Goal: Information Seeking & Learning: Check status

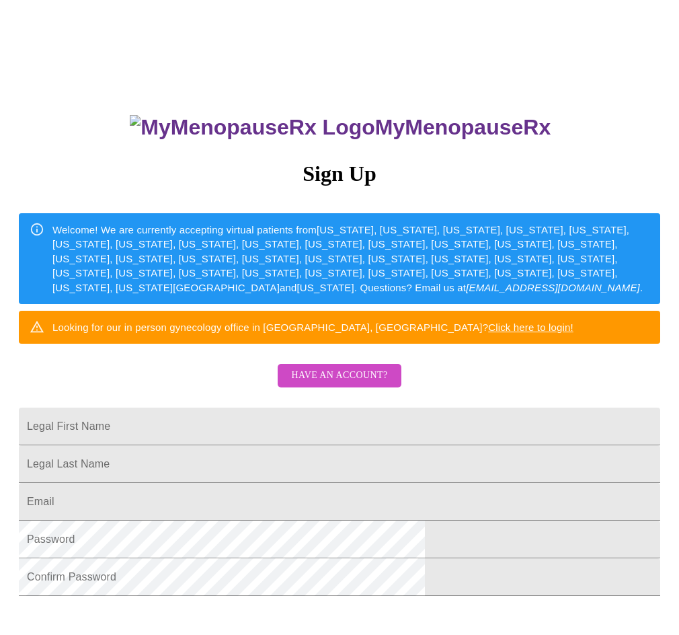
click at [340, 384] on span "Have an account?" at bounding box center [339, 375] width 96 height 17
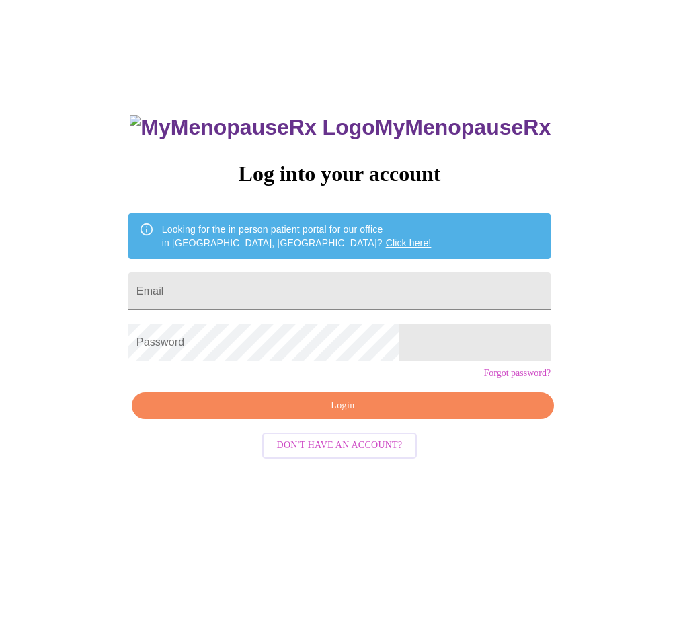
scroll to position [13, 0]
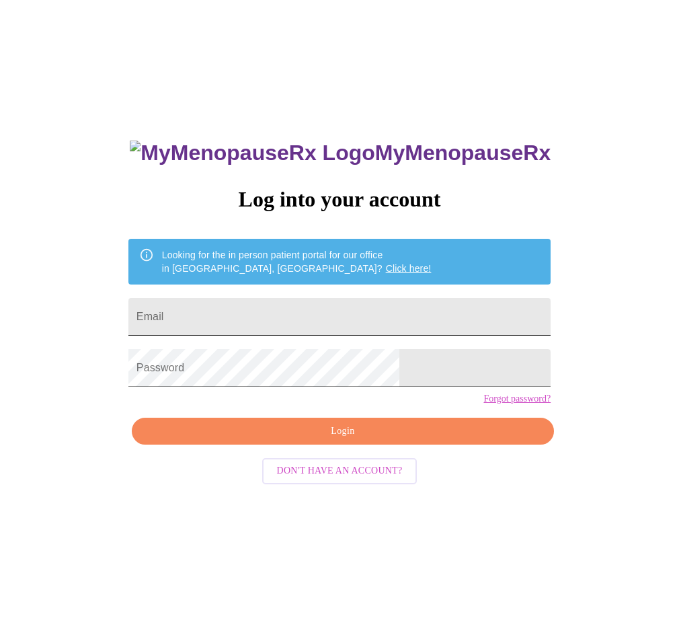
click at [245, 300] on input "Email" at bounding box center [339, 317] width 422 height 38
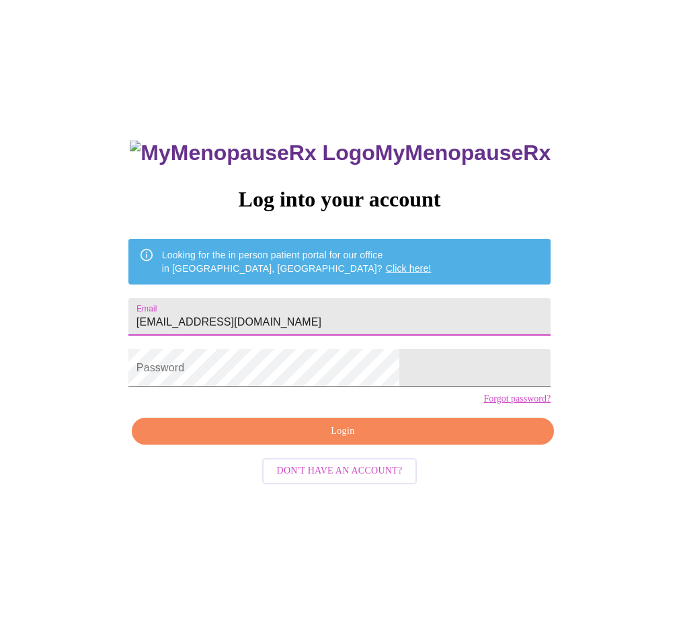
type input "[EMAIL_ADDRESS][DOMAIN_NAME]"
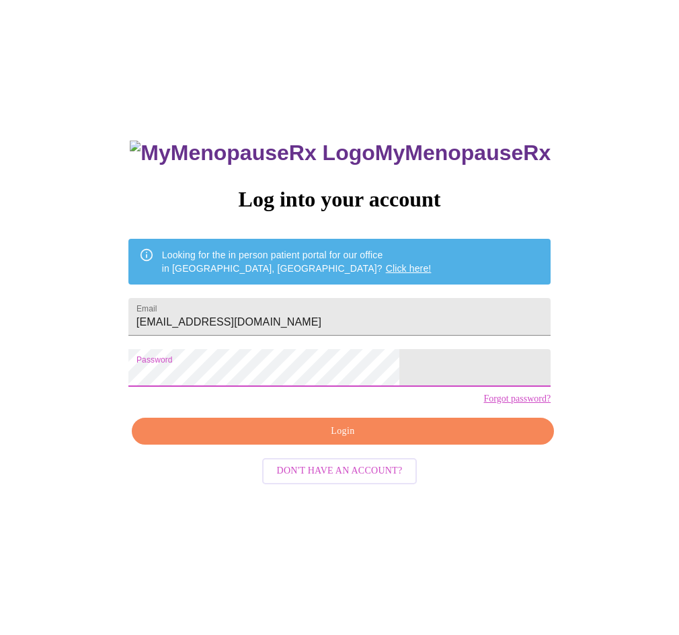
click at [336, 440] on span "Login" at bounding box center [343, 431] width 392 height 17
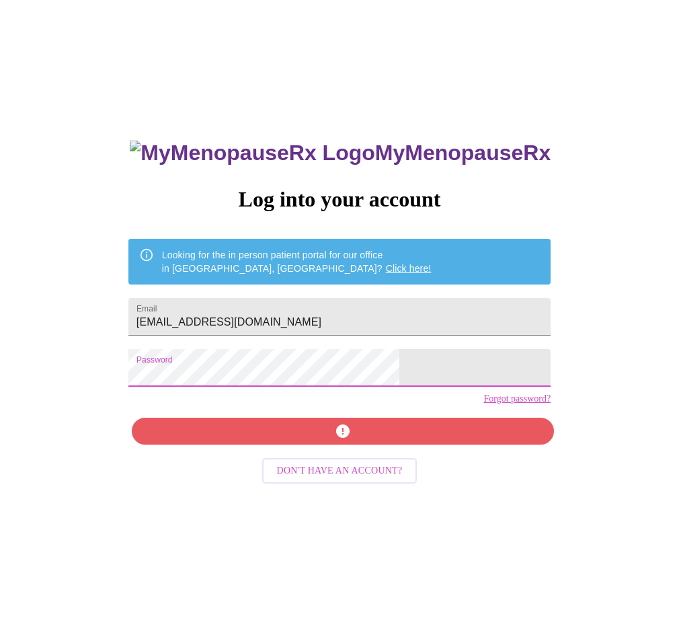
click at [184, 527] on div "MyMenopauseRx Log into your account Looking for the in person patient portal fo…" at bounding box center [339, 373] width 669 height 762
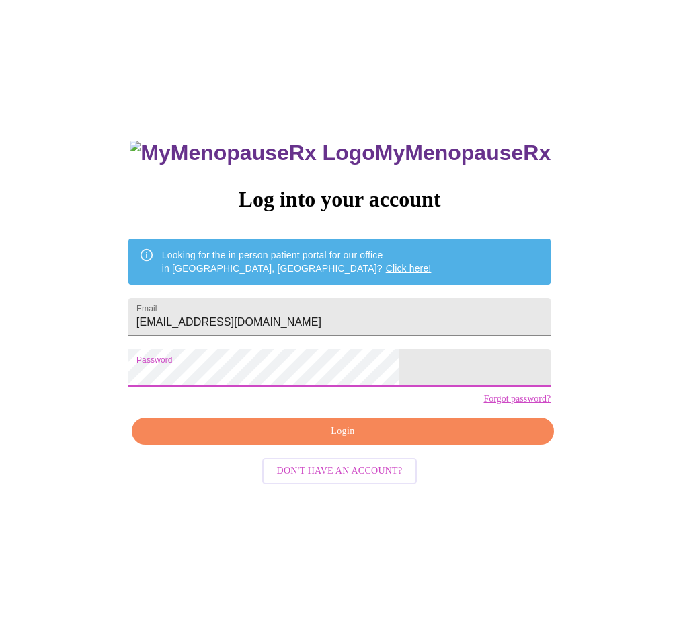
click at [351, 440] on span "Login" at bounding box center [343, 431] width 392 height 17
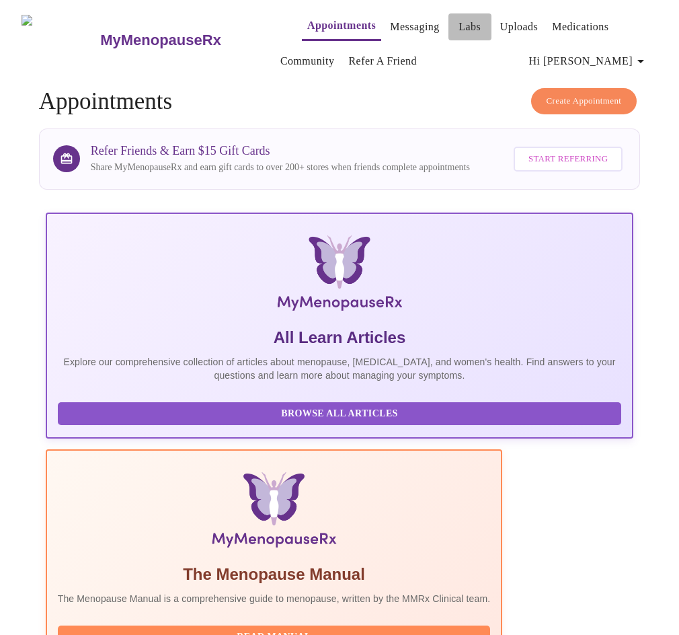
click at [459, 20] on link "Labs" at bounding box center [470, 26] width 22 height 19
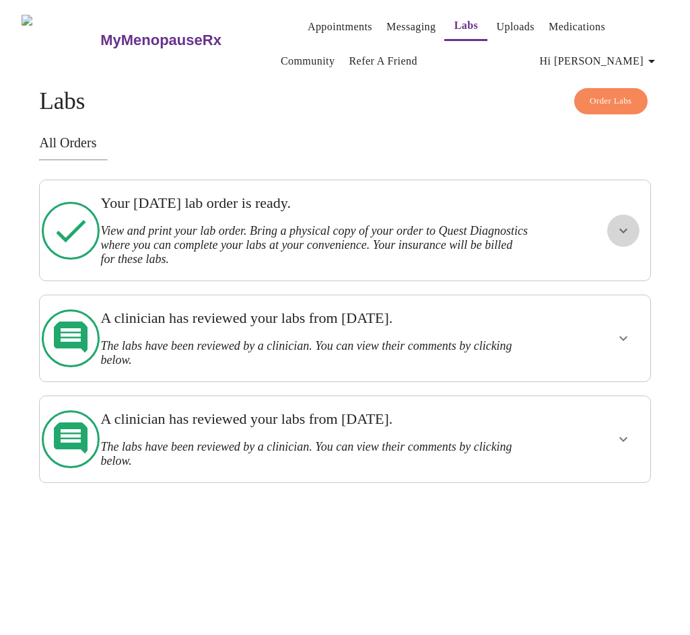
click at [627, 228] on icon "show more" at bounding box center [623, 230] width 8 height 5
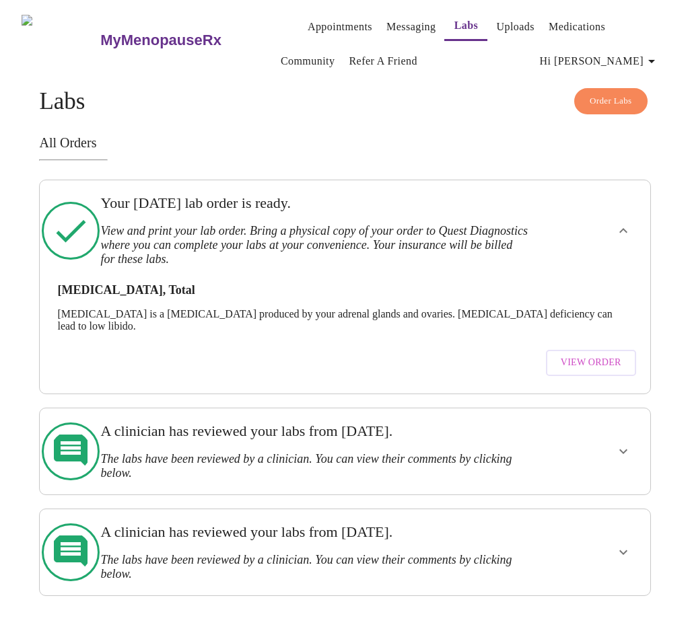
click at [608, 355] on span "View Order" at bounding box center [590, 363] width 61 height 17
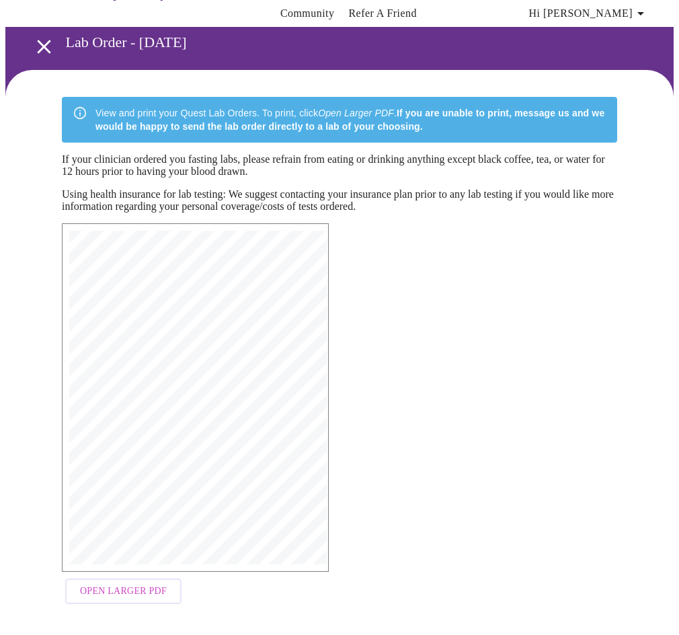
scroll to position [83, 0]
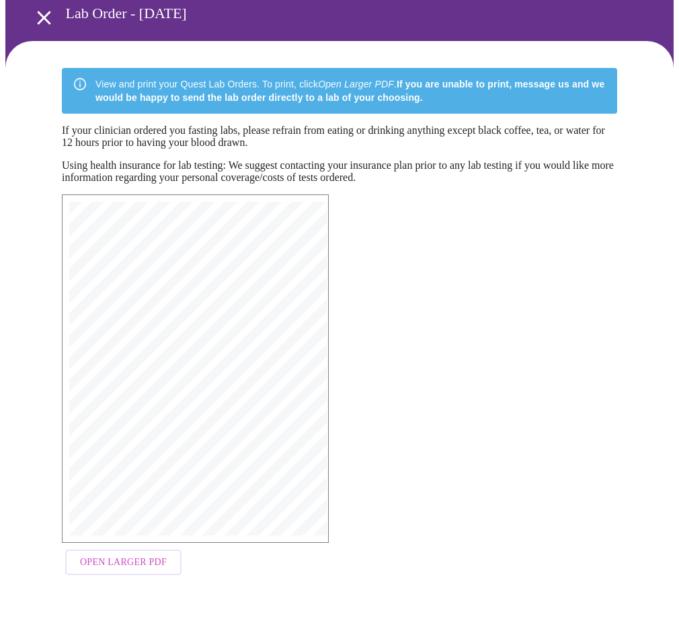
click at [113, 560] on span "Open Larger PDF" at bounding box center [123, 562] width 87 height 17
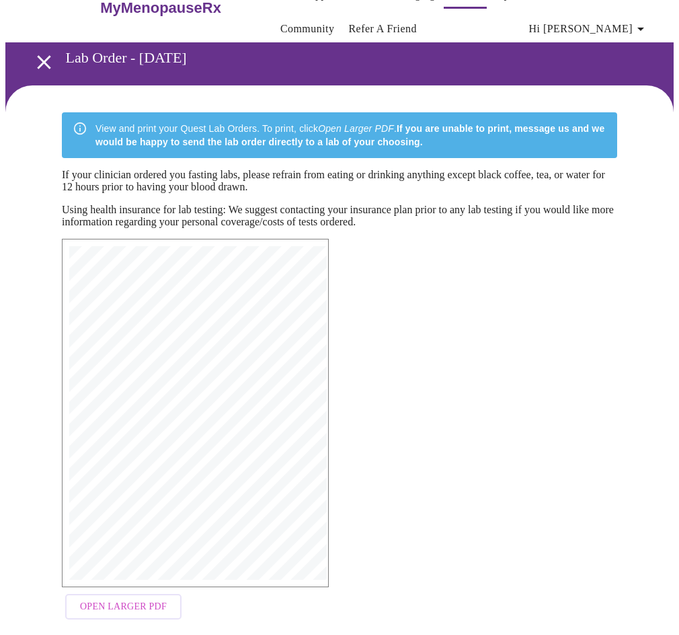
scroll to position [0, 0]
